Goal: Task Accomplishment & Management: Manage account settings

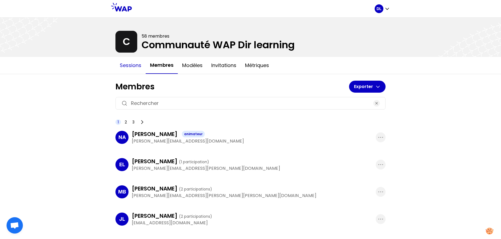
click at [127, 63] on button "Sessions" at bounding box center [130, 65] width 30 height 16
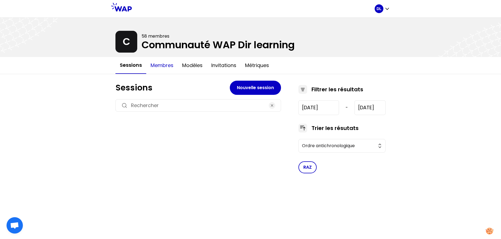
click at [162, 66] on button "Membres" at bounding box center [162, 65] width 32 height 16
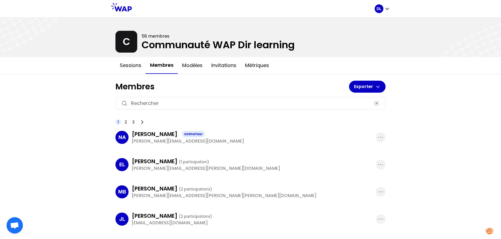
click at [158, 68] on button "Membres" at bounding box center [162, 65] width 32 height 17
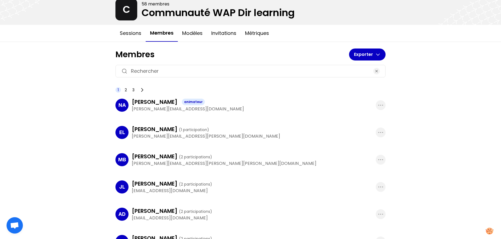
scroll to position [40, 0]
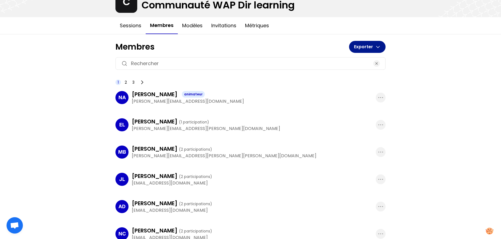
click at [377, 50] on button "Exporter" at bounding box center [367, 47] width 36 height 12
click at [326, 47] on h1 "Membres" at bounding box center [232, 47] width 234 height 10
drag, startPoint x: 174, startPoint y: 149, endPoint x: 205, endPoint y: 147, distance: 31.1
click at [205, 147] on span "( 2 participations )" at bounding box center [195, 148] width 33 height 5
drag, startPoint x: 172, startPoint y: 121, endPoint x: 206, endPoint y: 121, distance: 34.3
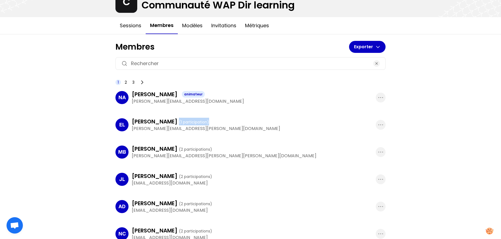
click at [206, 121] on div "Edith Lemieux ( 1 participation )" at bounding box center [254, 122] width 244 height 8
drag, startPoint x: 179, startPoint y: 177, endPoint x: 221, endPoint y: 177, distance: 42.2
click at [221, 177] on div "JULIEN LANNETTE ( 2 participations )" at bounding box center [254, 176] width 244 height 8
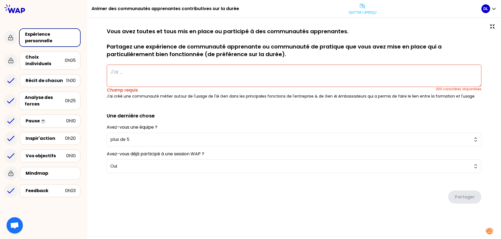
click at [361, 18] on div "sauvegardé Vous avez toutes et tous mis en place ou participé à des communautés…" at bounding box center [294, 127] width 414 height 218
click at [363, 13] on p "Quitter l'aperçu" at bounding box center [362, 12] width 28 height 4
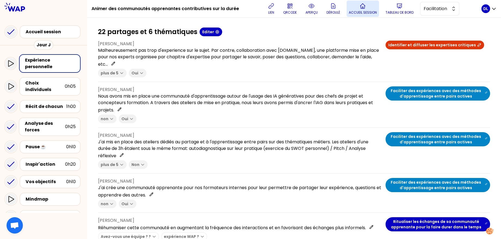
click at [355, 14] on p "Accueil session" at bounding box center [363, 12] width 28 height 4
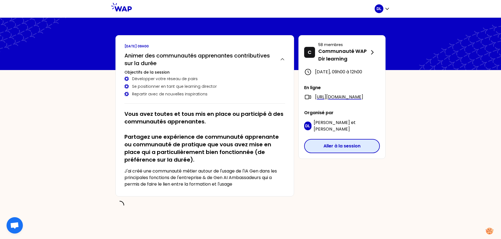
click at [337, 149] on button "Aller à la session" at bounding box center [342, 146] width 76 height 14
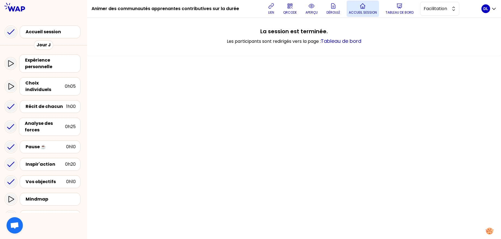
click at [367, 9] on button "Accueil session" at bounding box center [362, 9] width 32 height 16
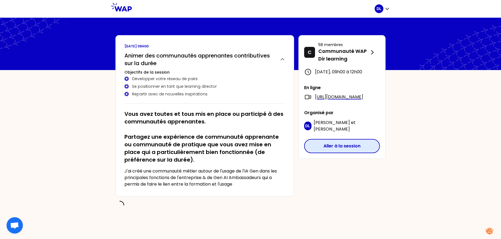
click at [343, 153] on button "Aller à la session" at bounding box center [342, 146] width 76 height 14
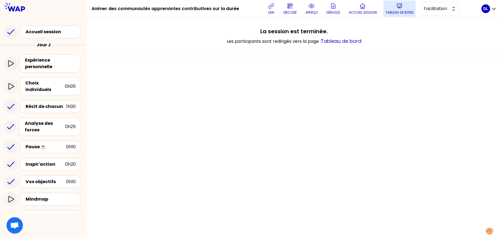
click at [400, 12] on p "Tableau de bord" at bounding box center [399, 12] width 28 height 4
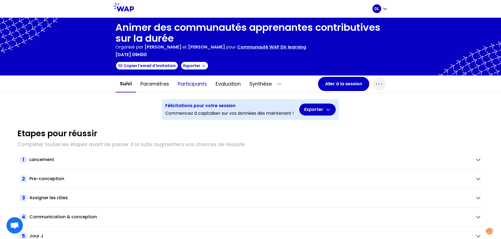
click at [194, 86] on button "Participants" at bounding box center [192, 84] width 38 height 16
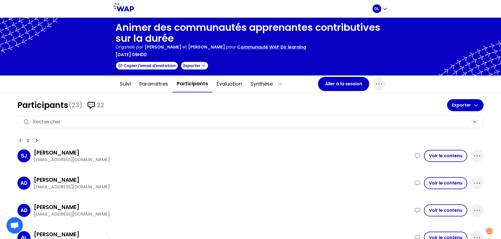
click at [52, 160] on p "[EMAIL_ADDRESS][DOMAIN_NAME]" at bounding box center [222, 159] width 377 height 7
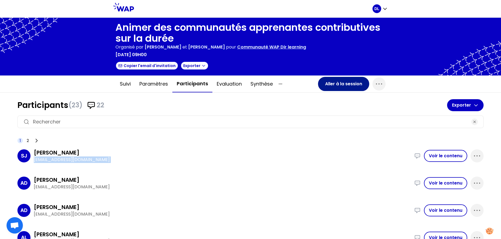
click at [329, 83] on button "Aller à la session" at bounding box center [343, 84] width 51 height 14
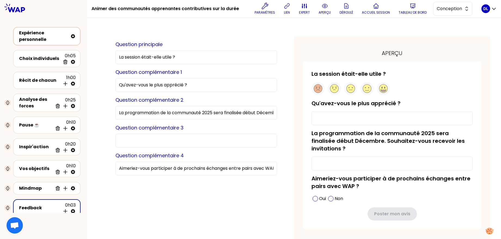
click at [42, 39] on div "Expérience personnelle" at bounding box center [43, 36] width 49 height 13
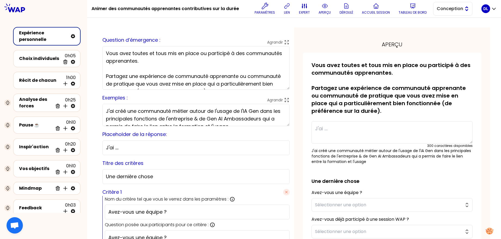
click at [443, 8] on span "Conception" at bounding box center [449, 8] width 24 height 7
click at [447, 30] on span "Facilitation" at bounding box center [455, 31] width 23 height 7
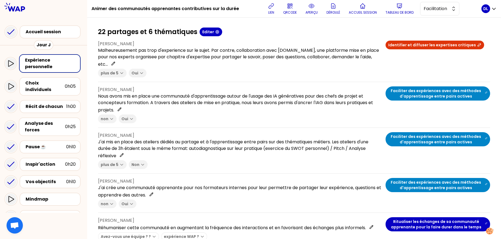
click at [130, 59] on p "Malheureusement pas trop d'experience sur le sujet. Par contre, collaboration a…" at bounding box center [239, 57] width 283 height 20
click at [55, 64] on div "Expérience personnelle" at bounding box center [50, 63] width 51 height 13
click at [306, 13] on p "aperçu" at bounding box center [311, 12] width 12 height 4
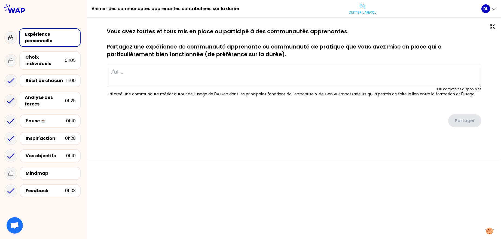
click at [181, 50] on p "Vous avez toutes et tous mis en place ou participé à des communautés apprenante…" at bounding box center [294, 42] width 374 height 30
type textarea "Malheureusement pas trop d'experience sur le sujet. Par contre, collaboration a…"
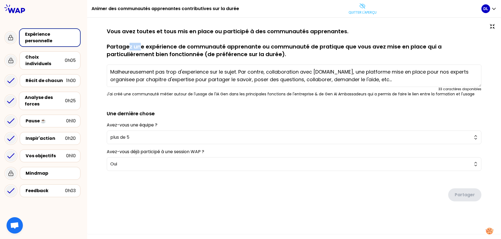
drag, startPoint x: 133, startPoint y: 49, endPoint x: 176, endPoint y: 49, distance: 43.0
click at [154, 49] on p "Vous avez toutes et tous mis en place ou participé à des communautés apprenante…" at bounding box center [294, 42] width 374 height 30
click at [37, 57] on div "Choix individuels" at bounding box center [44, 60] width 39 height 13
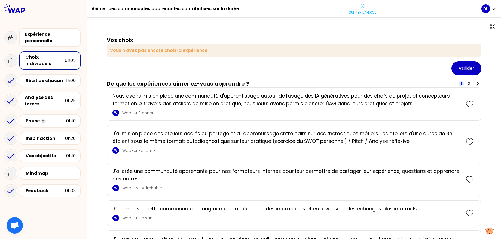
click at [162, 103] on p "Nous avons mis en place une communauté d'apprentissage autour de l'usage des IA…" at bounding box center [286, 99] width 348 height 15
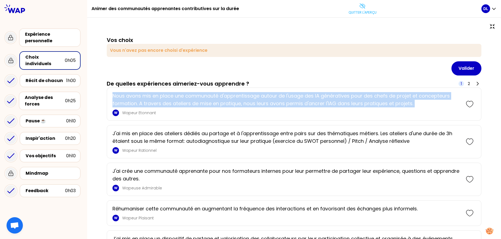
click at [162, 103] on p "Nous avons mis en place une communauté d'apprentissage autour de l'usage des IA…" at bounding box center [286, 99] width 348 height 15
click at [130, 100] on p "Nous avons mis en place une communauté d'apprentissage autour de l'usage des IA…" at bounding box center [286, 99] width 348 height 15
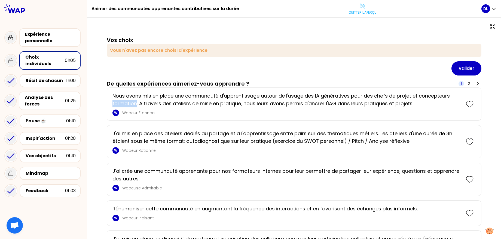
click at [130, 100] on p "Nous avons mis en place une communauté d'apprentissage autour de l'usage des IA…" at bounding box center [286, 99] width 348 height 15
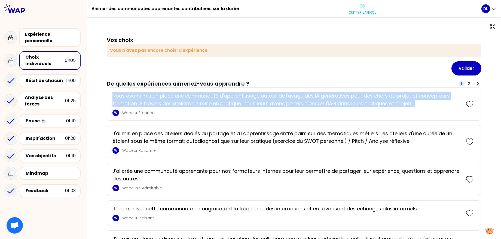
click at [130, 100] on p "Nous avons mis en place une communauté d'apprentissage autour de l'usage des IA…" at bounding box center [286, 99] width 348 height 15
click at [363, 9] on icon at bounding box center [362, 6] width 7 height 7
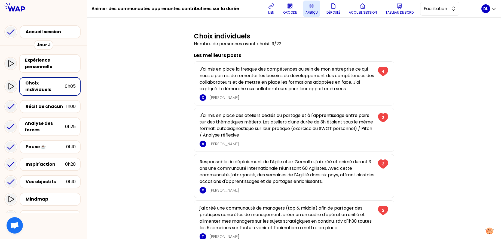
click at [186, 13] on h1 "Animer des communautés apprenantes contributives sur la durée" at bounding box center [165, 8] width 148 height 17
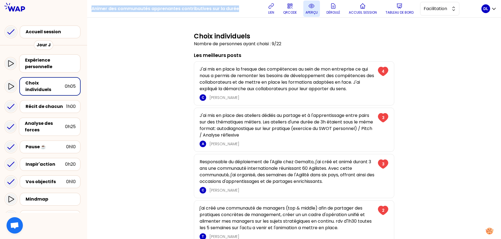
click at [186, 13] on h1 "Animer des communautés apprenantes contributives sur la durée" at bounding box center [165, 8] width 148 height 17
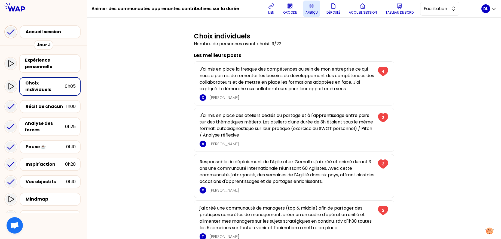
click at [12, 31] on icon at bounding box center [10, 31] width 11 height 11
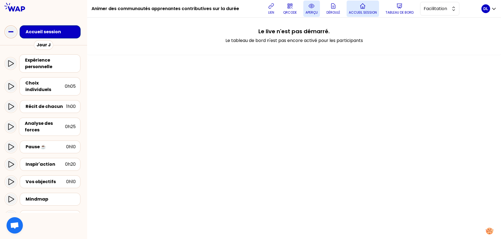
click at [357, 17] on button "Accueil session" at bounding box center [362, 9] width 32 height 16
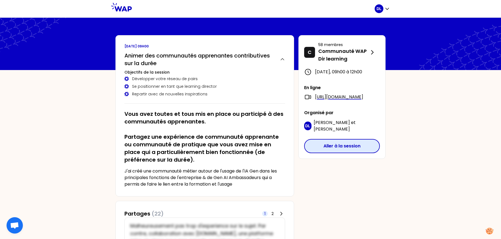
click at [326, 153] on button "Aller à la session" at bounding box center [342, 146] width 76 height 14
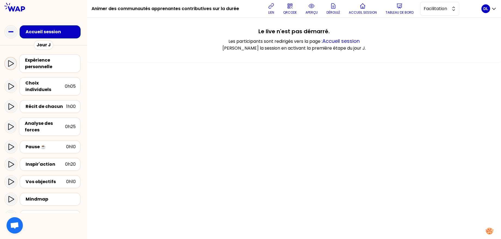
click at [10, 63] on icon at bounding box center [10, 63] width 7 height 7
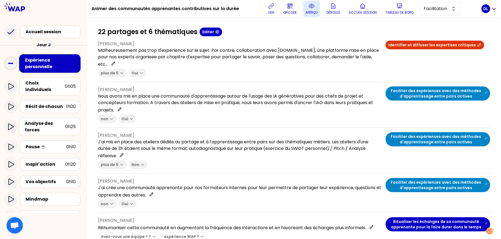
click at [314, 12] on p "aperçu" at bounding box center [311, 12] width 12 height 4
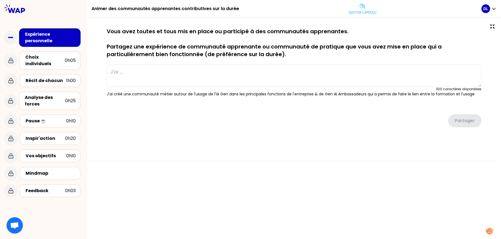
type textarea "Malheureusement pas trop d'experience sur le sujet. Par contre, collaboration a…"
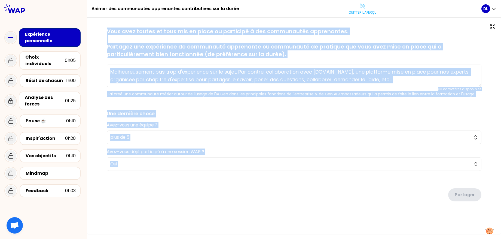
drag, startPoint x: 106, startPoint y: 29, endPoint x: 322, endPoint y: 172, distance: 258.9
click at [322, 172] on div "sauvegardé Vous avez toutes et tous mis en place ou participé à des communautés…" at bounding box center [294, 124] width 392 height 195
click at [362, 12] on p "Quitter l'aperçu" at bounding box center [362, 12] width 28 height 4
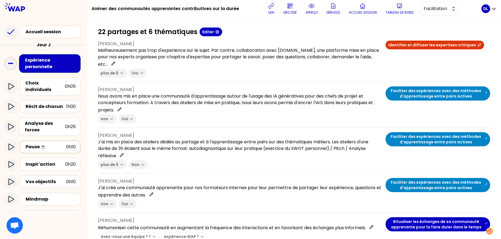
scroll to position [38, 0]
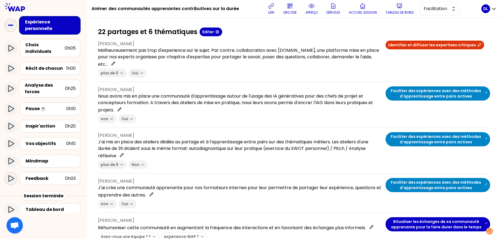
click at [10, 175] on icon at bounding box center [11, 178] width 7 height 7
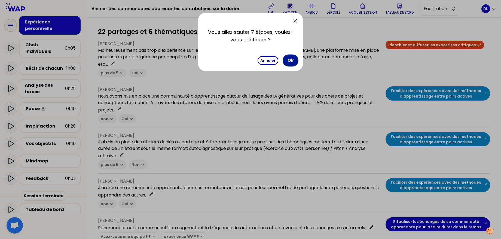
click at [294, 58] on button "Ok" at bounding box center [291, 60] width 16 height 12
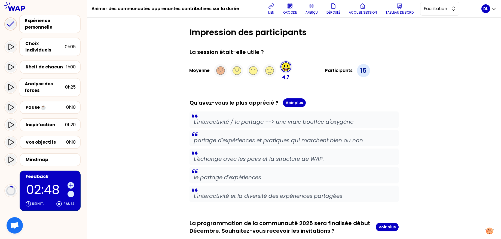
scroll to position [64, 0]
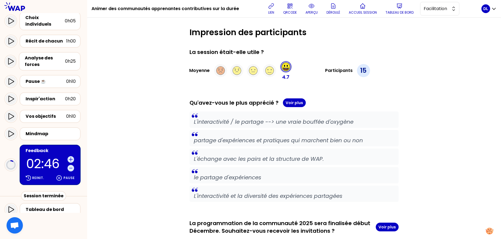
click at [30, 191] on div "Session terminée" at bounding box center [43, 196] width 45 height 10
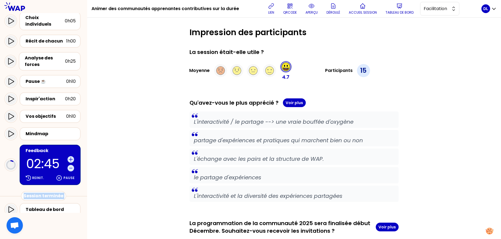
click at [30, 191] on div "Session terminée" at bounding box center [43, 196] width 45 height 10
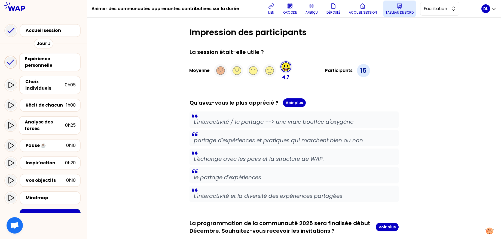
click at [397, 12] on p "Tableau de bord" at bounding box center [399, 12] width 28 height 4
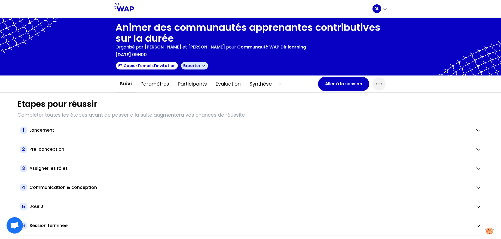
click at [202, 66] on button "Exporter" at bounding box center [194, 65] width 28 height 9
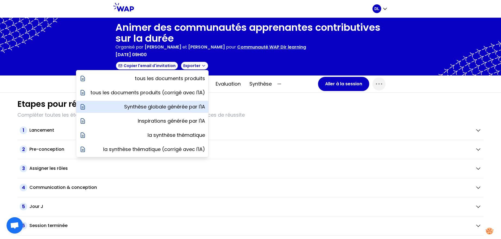
click at [188, 104] on p "Synthèse globale générée par l'IA" at bounding box center [164, 107] width 81 height 8
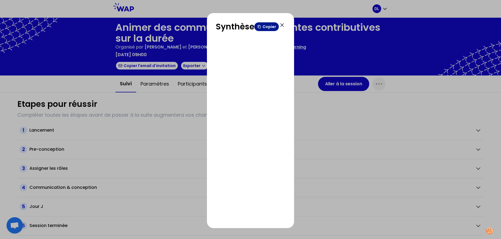
click at [268, 28] on button "Copier" at bounding box center [266, 26] width 24 height 9
click at [284, 24] on icon at bounding box center [282, 25] width 7 height 7
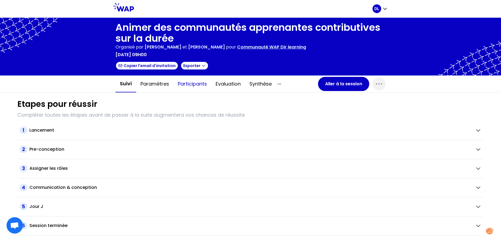
click at [184, 85] on button "Participants" at bounding box center [192, 84] width 38 height 16
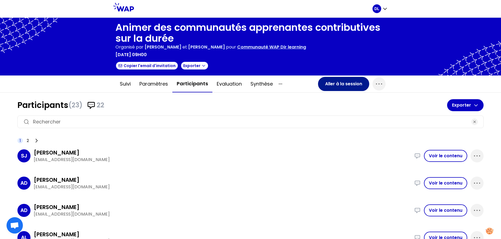
click at [344, 90] on button "Aller à la session" at bounding box center [343, 84] width 51 height 14
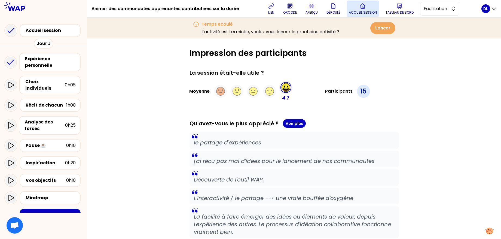
click at [365, 10] on button "Accueil session" at bounding box center [362, 9] width 32 height 16
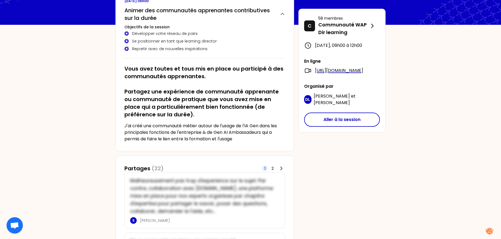
scroll to position [62, 0]
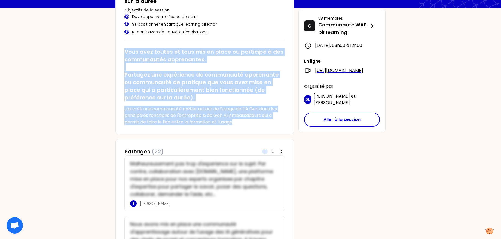
drag, startPoint x: 123, startPoint y: 51, endPoint x: 248, endPoint y: 122, distance: 143.6
click at [248, 122] on div "[DATE] 09h00 Animer des communautés apprenantes contributives sur la durée Obje…" at bounding box center [204, 53] width 179 height 161
click at [348, 127] on button "Aller à la session" at bounding box center [342, 119] width 76 height 14
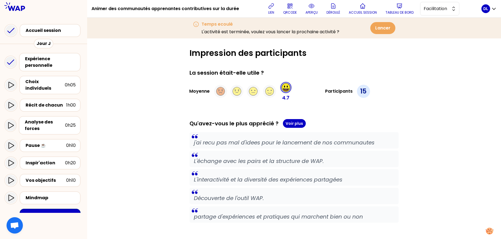
scroll to position [64, 0]
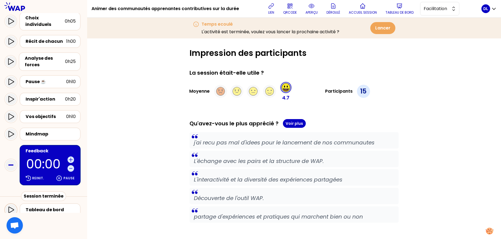
click at [11, 206] on icon at bounding box center [11, 209] width 7 height 7
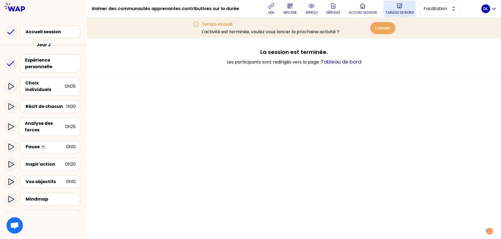
click at [397, 9] on button "Tableau de bord" at bounding box center [399, 9] width 32 height 16
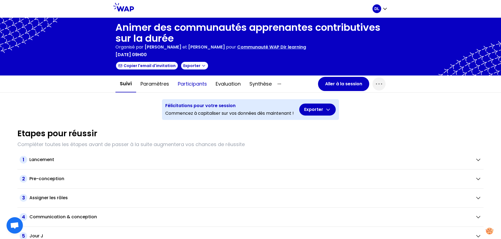
click at [198, 88] on button "Participants" at bounding box center [192, 84] width 38 height 16
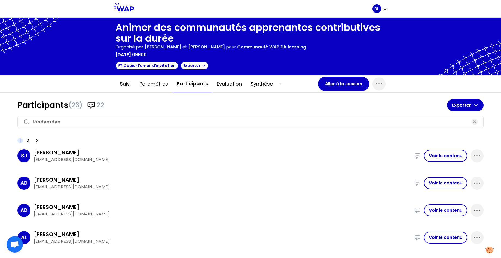
click at [69, 103] on span "(23)" at bounding box center [75, 105] width 14 height 9
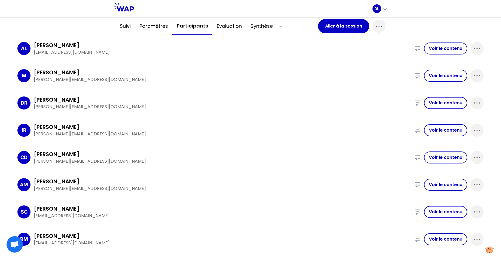
scroll to position [171, 0]
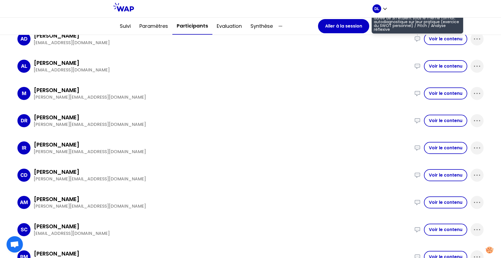
click at [385, 22] on p "J'ai mis en place des ateliers dédiés au partage et à l'apprentissage entre pai…" at bounding box center [417, 18] width 87 height 27
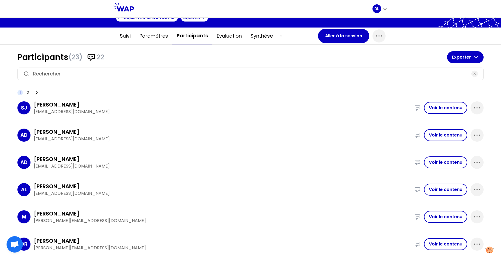
scroll to position [0, 0]
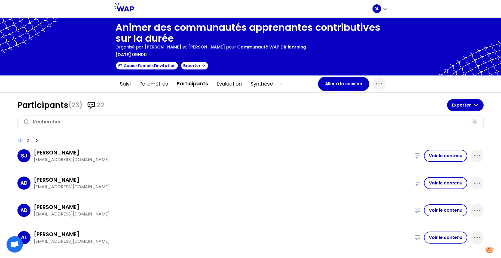
click at [240, 47] on p "Communauté WAP Dir learning" at bounding box center [271, 47] width 69 height 7
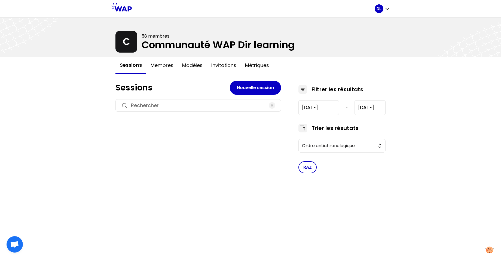
click at [145, 106] on input at bounding box center [198, 106] width 134 height 8
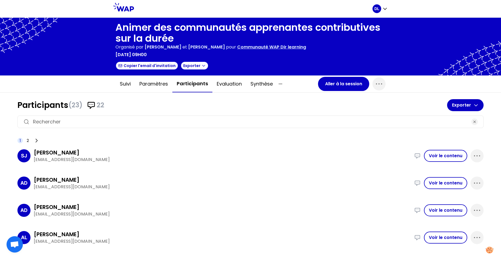
click at [242, 45] on p "Communauté WAP Dir learning" at bounding box center [271, 47] width 69 height 7
drag, startPoint x: 23, startPoint y: 106, endPoint x: 75, endPoint y: 105, distance: 52.3
click at [75, 105] on h1 "Participants (23) 22" at bounding box center [231, 105] width 429 height 10
click at [81, 105] on span "(23)" at bounding box center [75, 105] width 14 height 9
drag, startPoint x: 81, startPoint y: 105, endPoint x: 16, endPoint y: 104, distance: 64.5
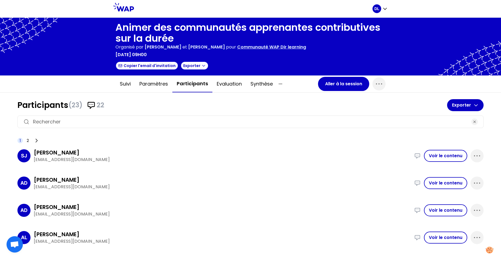
click at [74, 108] on span "(23)" at bounding box center [75, 105] width 14 height 9
click at [193, 87] on button "Participants" at bounding box center [192, 83] width 40 height 17
click at [50, 105] on h1 "Participants (23) 22" at bounding box center [231, 105] width 429 height 10
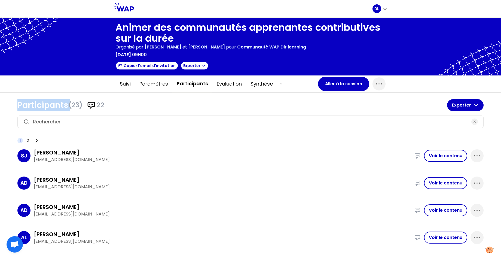
click at [50, 105] on h1 "Participants (23) 22" at bounding box center [231, 105] width 429 height 10
click at [477, 157] on icon "button" at bounding box center [476, 155] width 9 height 9
click at [478, 138] on div "1 2" at bounding box center [250, 141] width 466 height 8
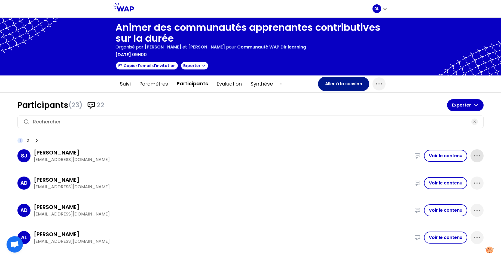
click at [340, 85] on button "Aller à la session" at bounding box center [343, 84] width 51 height 14
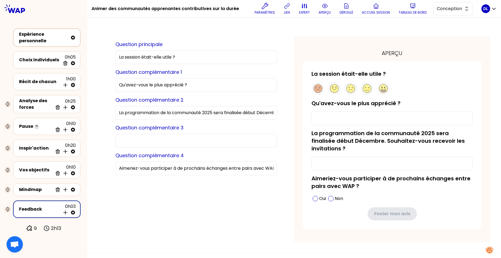
click at [47, 38] on div "Expérience personnelle" at bounding box center [43, 37] width 49 height 13
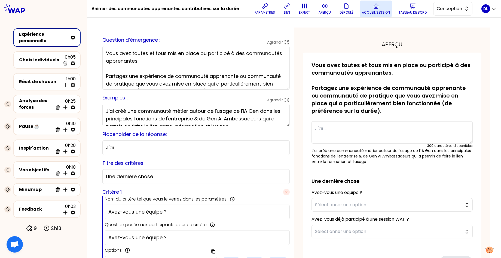
click at [376, 9] on button "Accueil session" at bounding box center [376, 9] width 32 height 16
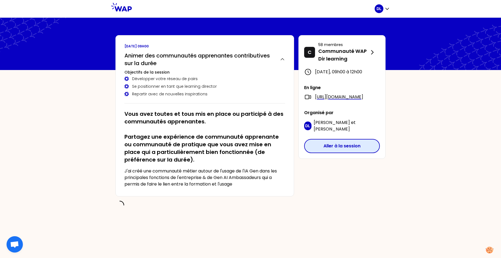
click at [334, 153] on button "Aller à la session" at bounding box center [342, 146] width 76 height 14
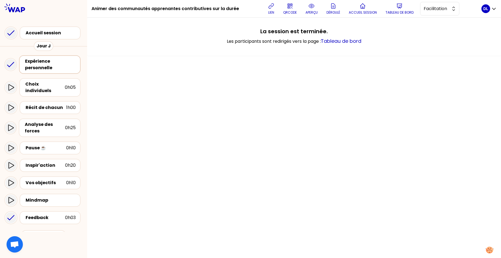
click at [51, 63] on div "Expérience personnelle" at bounding box center [50, 64] width 51 height 13
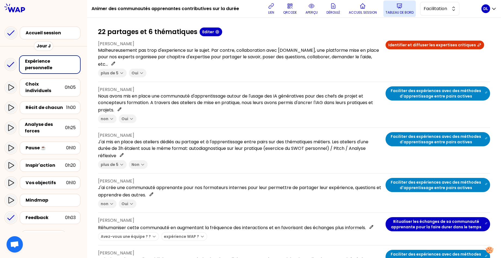
click at [397, 13] on p "Tableau de bord" at bounding box center [399, 12] width 28 height 4
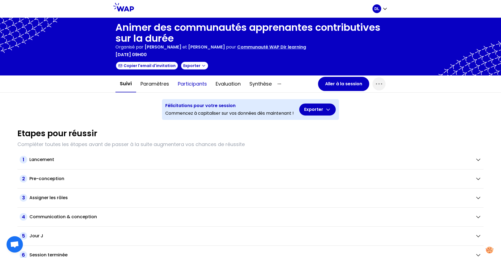
click at [194, 84] on button "Participants" at bounding box center [192, 84] width 38 height 16
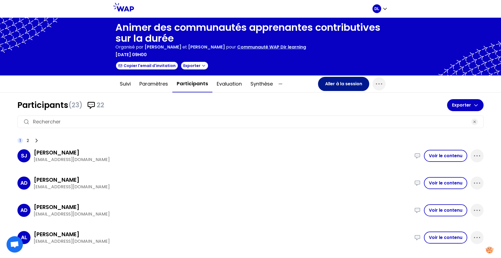
click at [339, 87] on button "Aller à la session" at bounding box center [343, 84] width 51 height 14
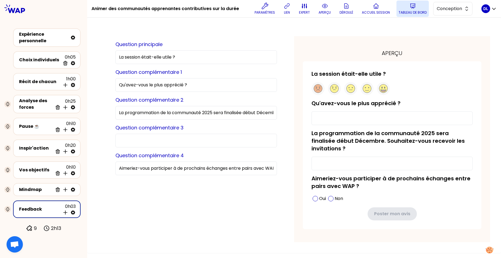
click at [403, 9] on button "Tableau de bord" at bounding box center [412, 9] width 32 height 16
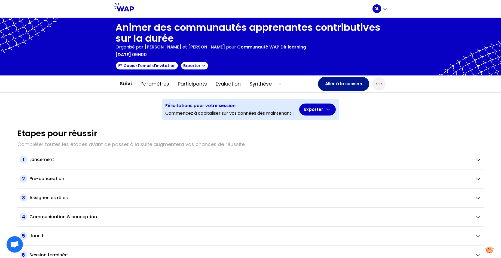
click at [335, 83] on button "Aller à la session" at bounding box center [343, 84] width 51 height 14
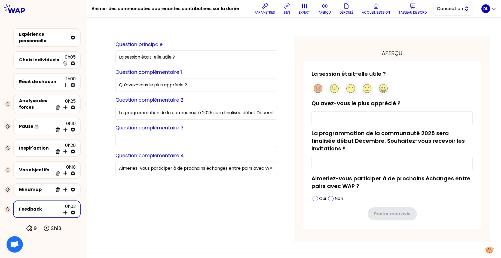
click at [450, 7] on span "Conception" at bounding box center [449, 8] width 24 height 7
click at [446, 31] on span "Facilitation" at bounding box center [455, 31] width 23 height 7
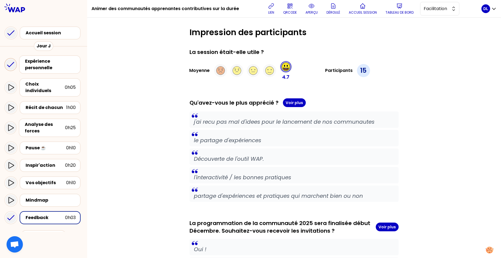
click at [9, 64] on icon at bounding box center [10, 64] width 11 height 11
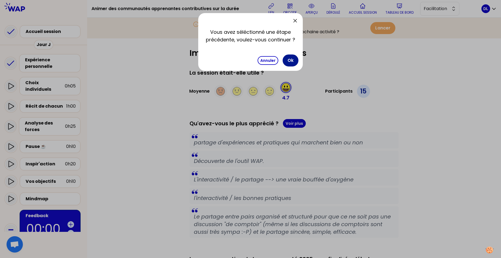
click at [292, 61] on button "Ok" at bounding box center [291, 60] width 16 height 12
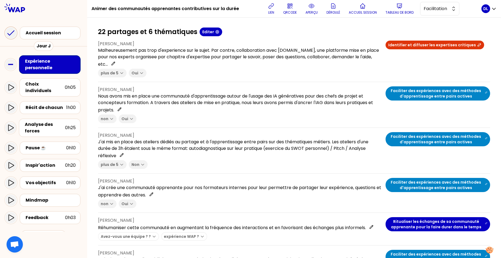
click at [11, 34] on icon at bounding box center [11, 33] width 6 height 5
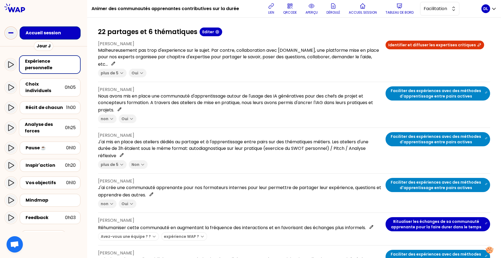
click at [366, 11] on p "Accueil session" at bounding box center [363, 12] width 28 height 4
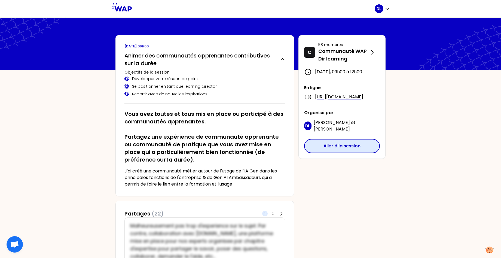
click at [336, 150] on button "Aller à la session" at bounding box center [342, 146] width 76 height 14
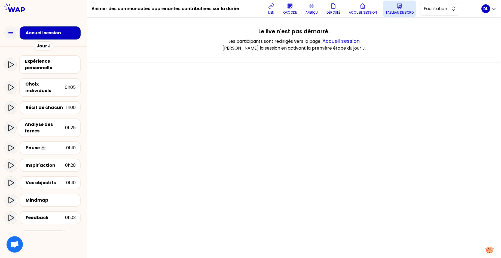
click at [398, 8] on icon at bounding box center [399, 6] width 7 height 7
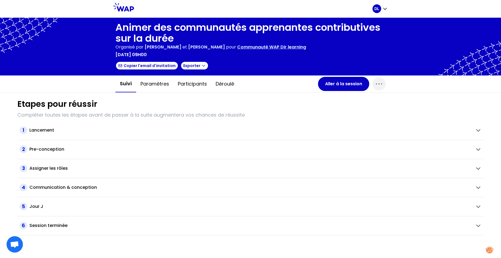
click at [127, 85] on button "Suivi" at bounding box center [125, 83] width 21 height 17
click at [158, 86] on button "Paramètres" at bounding box center [154, 84] width 37 height 16
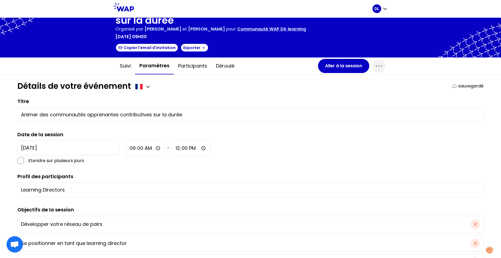
scroll to position [10, 0]
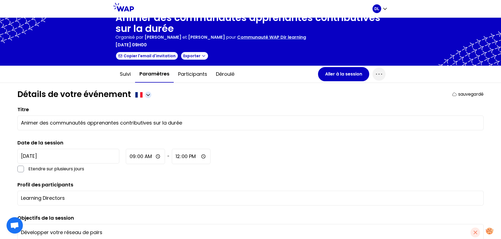
click at [149, 95] on icon "button" at bounding box center [147, 94] width 5 height 5
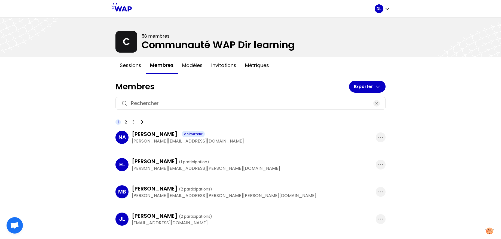
scroll to position [40, 0]
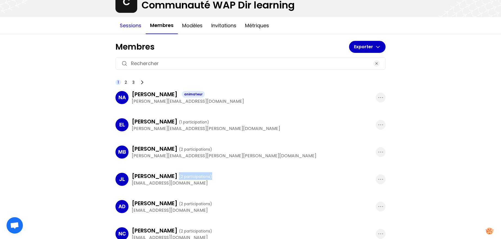
click at [131, 25] on button "Sessions" at bounding box center [130, 25] width 30 height 16
